Goal: Navigation & Orientation: Find specific page/section

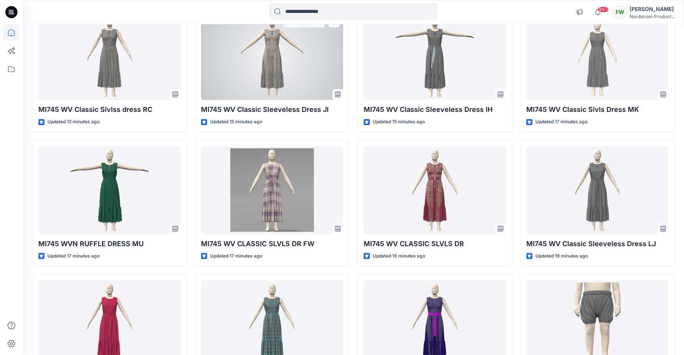
scroll to position [125, 0]
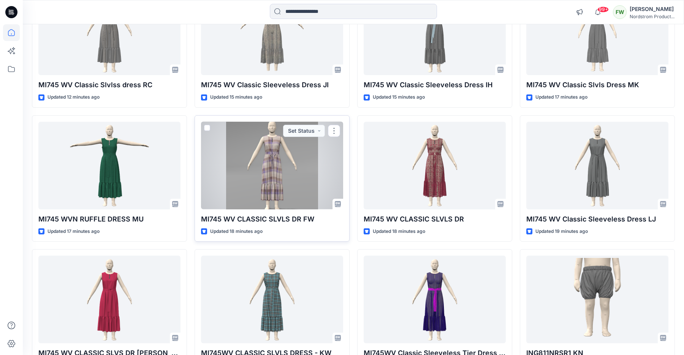
click at [301, 175] on div at bounding box center [272, 166] width 142 height 88
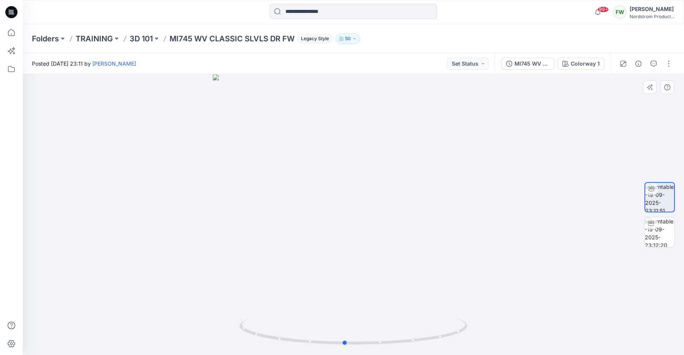
drag, startPoint x: 444, startPoint y: 197, endPoint x: 452, endPoint y: 196, distance: 7.4
click at [452, 196] on div at bounding box center [353, 214] width 661 height 281
drag, startPoint x: 365, startPoint y: 190, endPoint x: 356, endPoint y: 208, distance: 19.4
click at [357, 208] on div at bounding box center [353, 214] width 661 height 281
drag, startPoint x: 403, startPoint y: 159, endPoint x: 420, endPoint y: 176, distance: 24.2
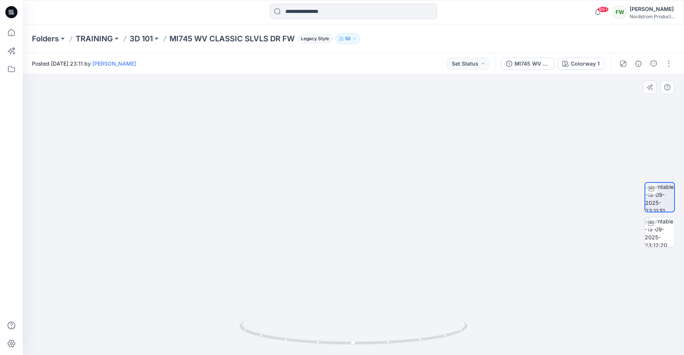
click at [420, 176] on img at bounding box center [354, 104] width 740 height 504
click at [648, 89] on icon "button" at bounding box center [648, 87] width 5 height 5
drag, startPoint x: 352, startPoint y: 150, endPoint x: 440, endPoint y: 160, distance: 88.7
click at [440, 160] on div at bounding box center [353, 214] width 661 height 281
drag, startPoint x: 358, startPoint y: 194, endPoint x: 504, endPoint y: 197, distance: 145.8
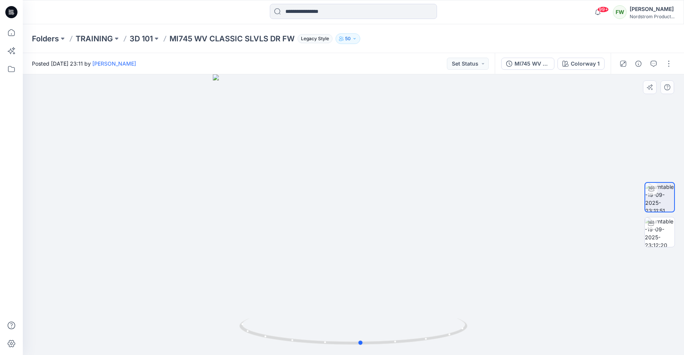
click at [504, 197] on div at bounding box center [353, 214] width 661 height 281
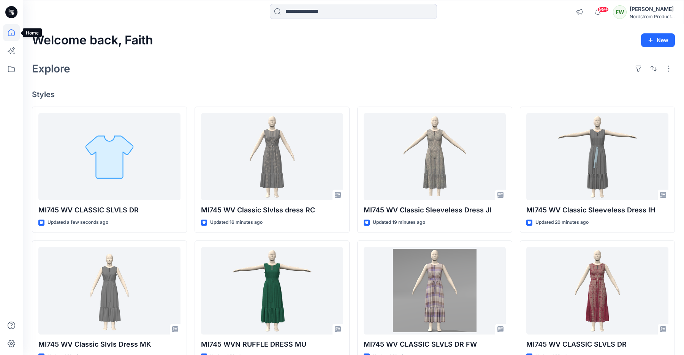
click at [11, 28] on icon at bounding box center [11, 32] width 17 height 17
click at [10, 73] on icon at bounding box center [11, 69] width 17 height 17
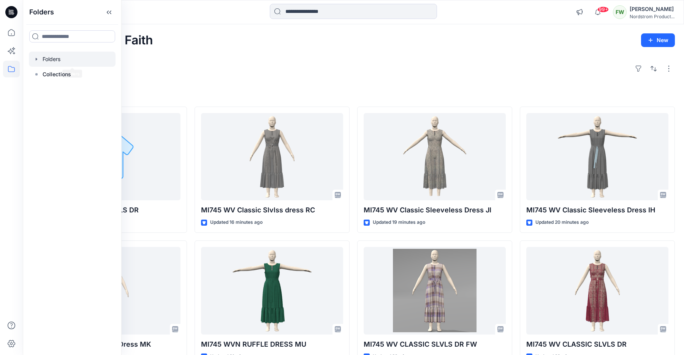
click at [35, 57] on icon "button" at bounding box center [36, 59] width 6 height 6
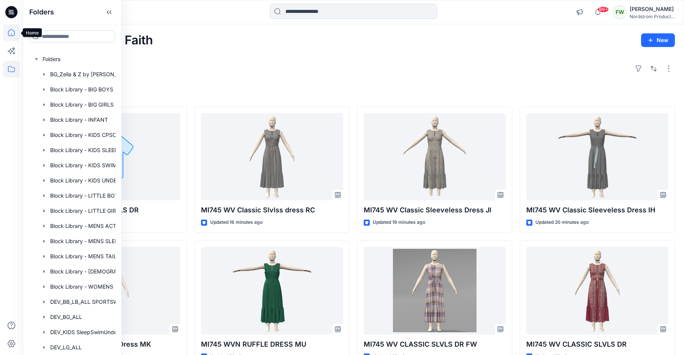
click at [16, 35] on icon at bounding box center [11, 32] width 17 height 17
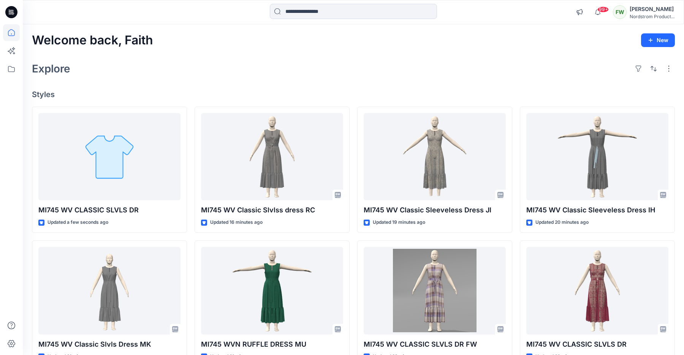
click at [14, 13] on icon at bounding box center [11, 12] width 12 height 12
click at [619, 9] on div "FW" at bounding box center [620, 12] width 14 height 14
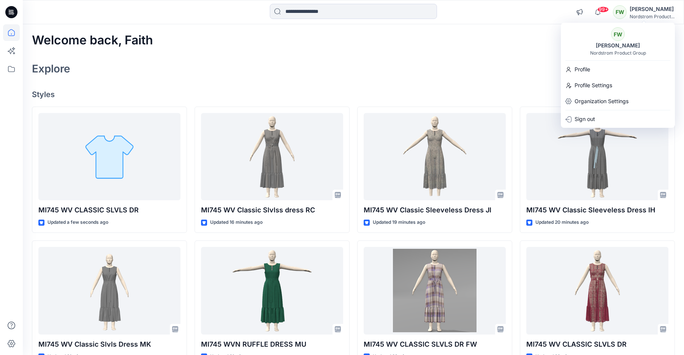
click at [458, 71] on div "Explore" at bounding box center [353, 69] width 643 height 18
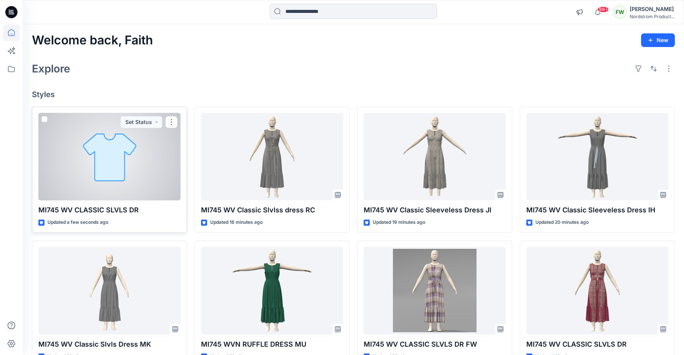
click at [141, 150] on div at bounding box center [109, 157] width 142 height 88
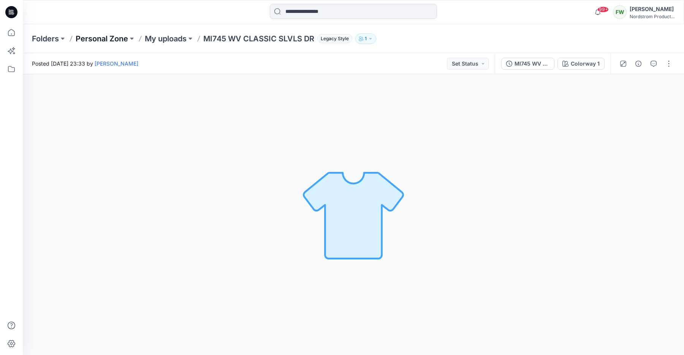
click at [123, 39] on p "Personal Zone" at bounding box center [102, 38] width 52 height 11
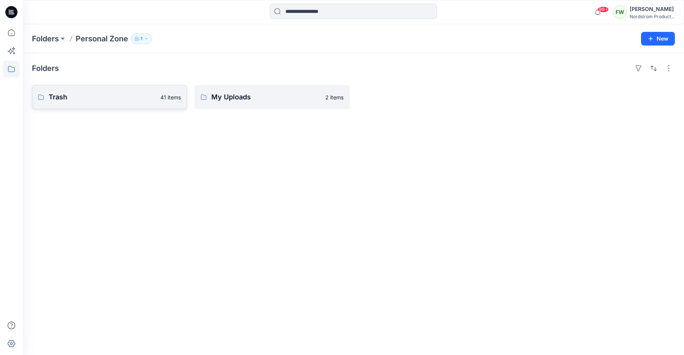
click at [103, 101] on p "Trash" at bounding box center [102, 97] width 107 height 11
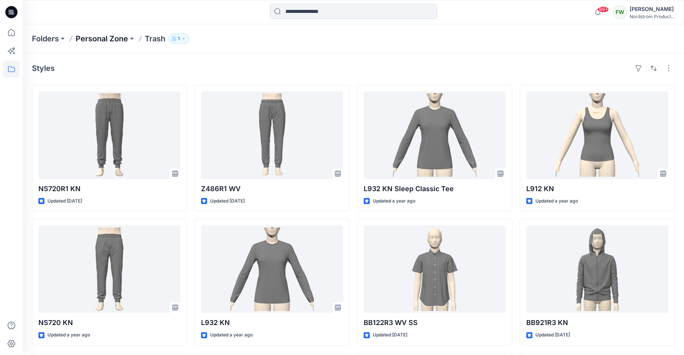
click at [120, 35] on p "Personal Zone" at bounding box center [102, 38] width 52 height 11
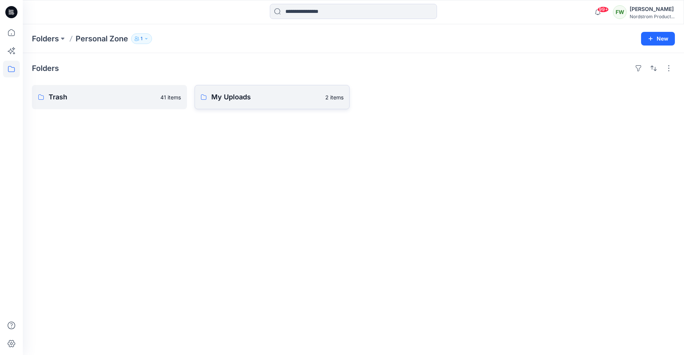
click at [231, 92] on p "My Uploads" at bounding box center [265, 97] width 109 height 11
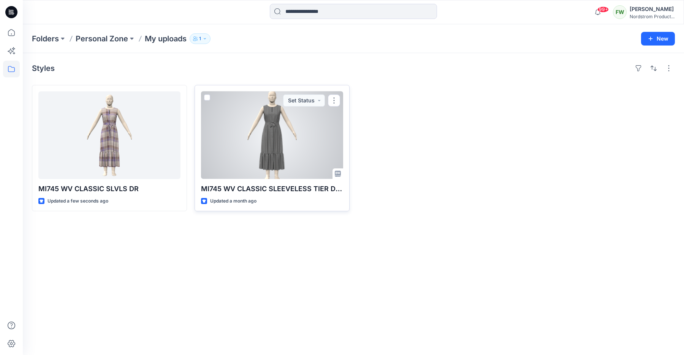
click at [248, 139] on div at bounding box center [272, 136] width 142 height 88
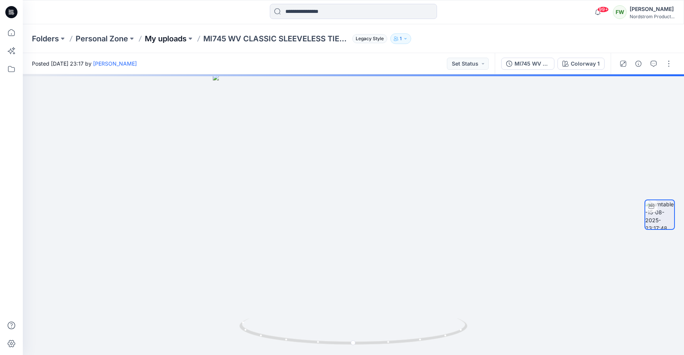
click at [178, 39] on p "My uploads" at bounding box center [166, 38] width 42 height 11
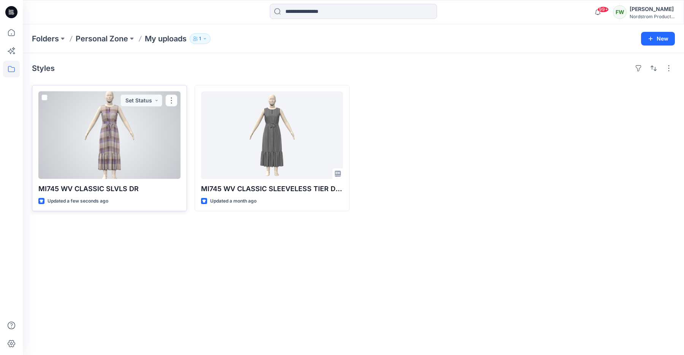
click at [144, 156] on div at bounding box center [109, 136] width 142 height 88
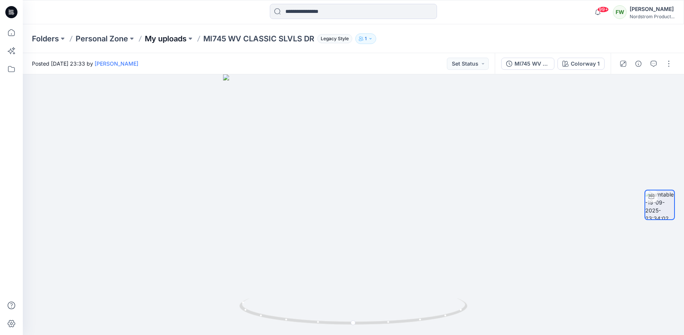
click at [157, 43] on p "My uploads" at bounding box center [166, 38] width 42 height 11
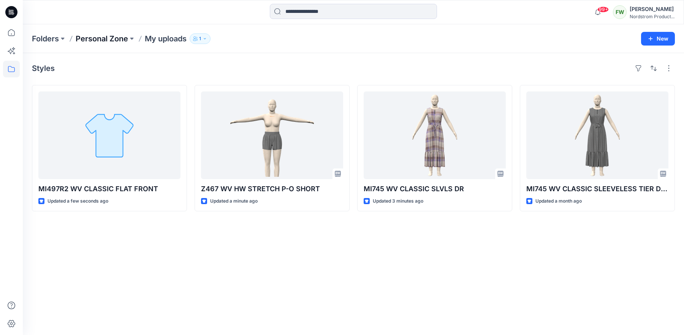
click at [122, 39] on p "Personal Zone" at bounding box center [102, 38] width 52 height 11
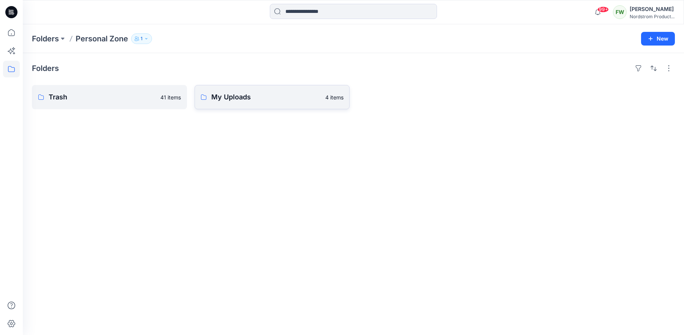
click at [235, 91] on link "My Uploads 4 items" at bounding box center [271, 97] width 155 height 24
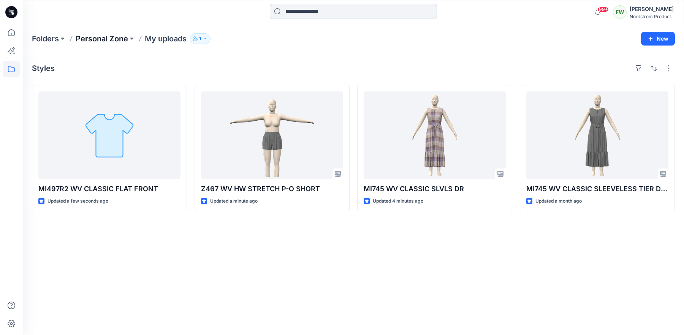
click at [114, 39] on p "Personal Zone" at bounding box center [102, 38] width 52 height 11
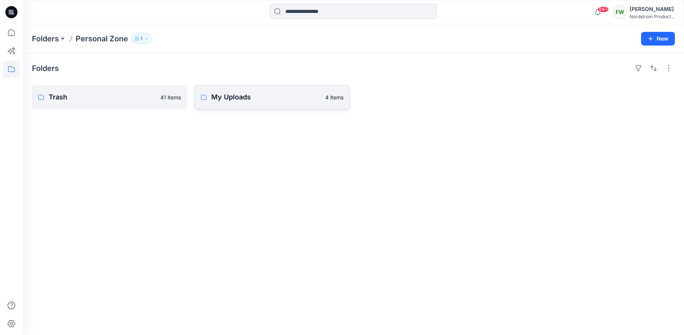
click at [246, 94] on p "My Uploads" at bounding box center [265, 97] width 109 height 11
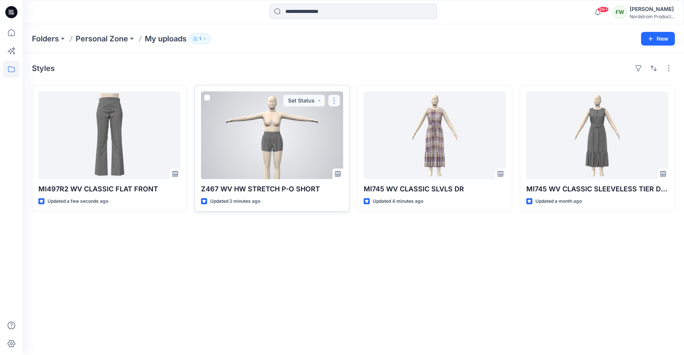
click at [332, 103] on button "button" at bounding box center [334, 101] width 12 height 12
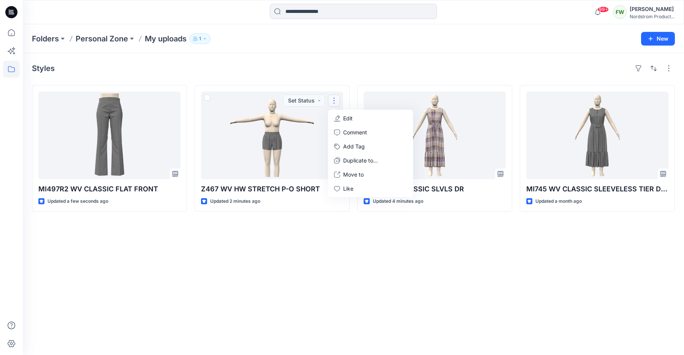
click at [354, 57] on div "Styles MI497R2 WV CLASSIC FLAT FRONT Updated a few seconds ago Z467 WV HW STRET…" at bounding box center [353, 204] width 661 height 302
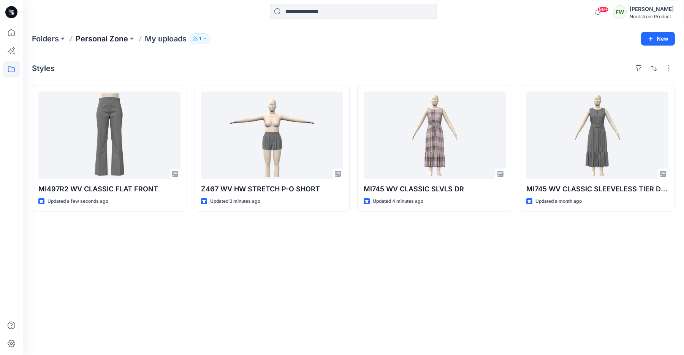
click at [111, 41] on p "Personal Zone" at bounding box center [102, 38] width 52 height 11
